Goal: Information Seeking & Learning: Compare options

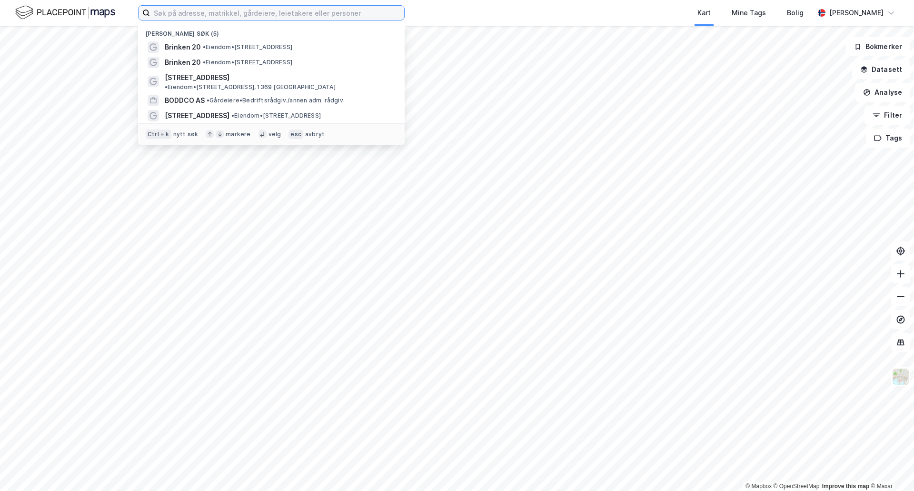
click at [256, 17] on input at bounding box center [277, 13] width 254 height 14
type input "farsund"
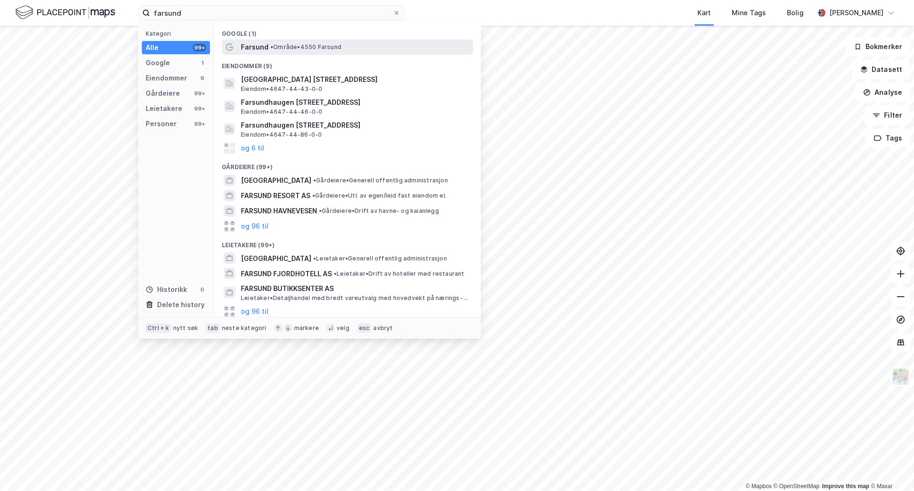
click at [292, 47] on span "• Område • 4550 [GEOGRAPHIC_DATA]" at bounding box center [305, 47] width 71 height 8
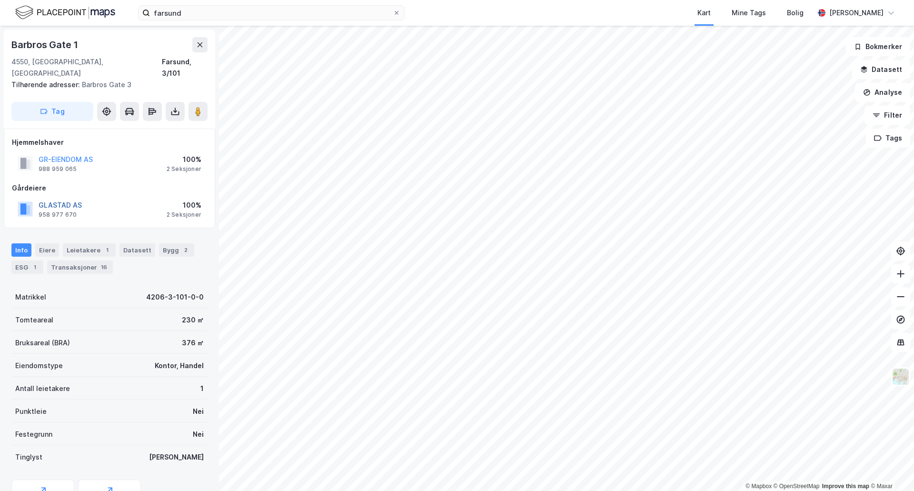
click at [0, 0] on button "GLASTAD AS" at bounding box center [0, 0] width 0 height 0
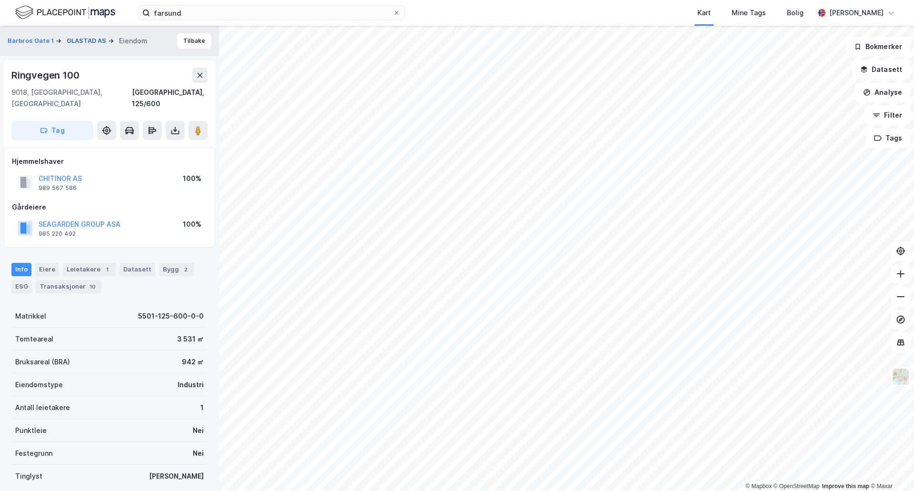
click at [87, 44] on button "GLASTAD AS" at bounding box center [87, 41] width 41 height 10
